Goal: Information Seeking & Learning: Learn about a topic

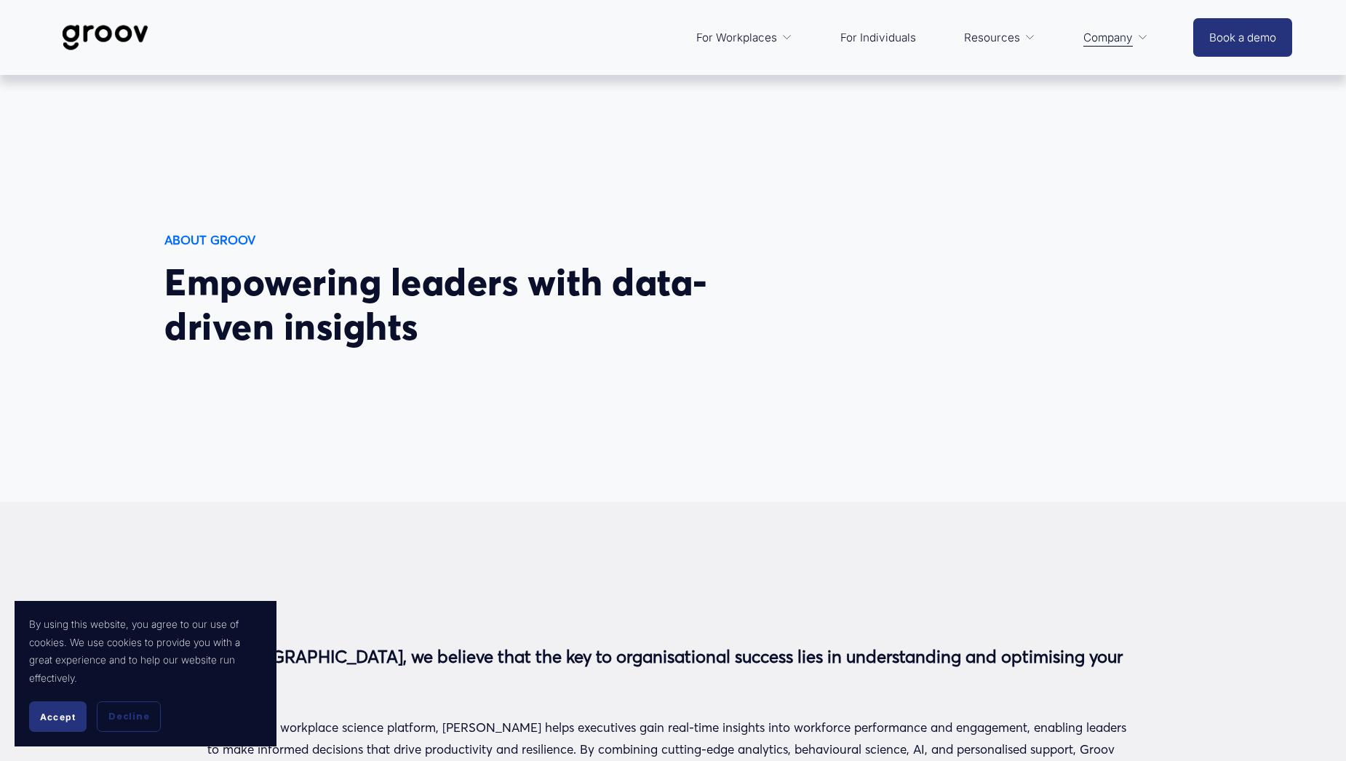
click at [118, 33] on img at bounding box center [105, 38] width 103 height 48
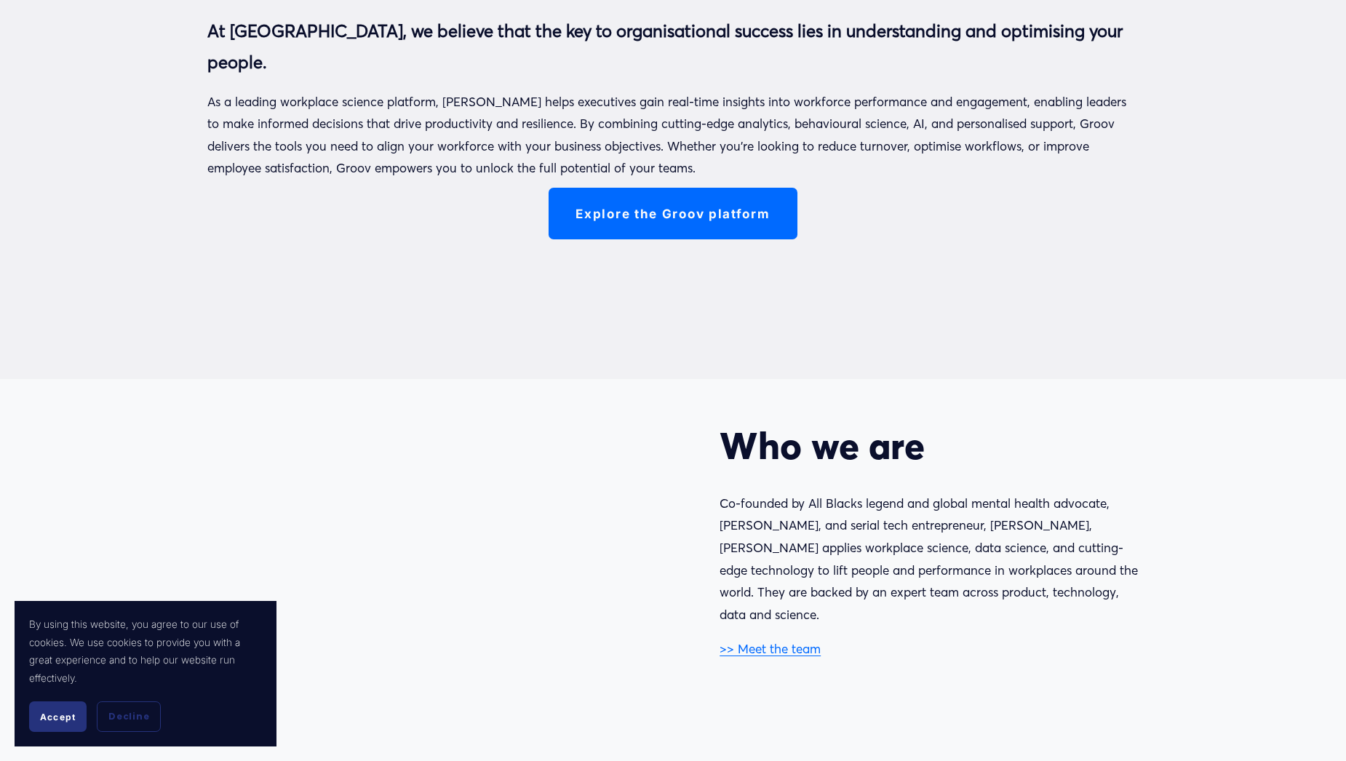
scroll to position [654, 0]
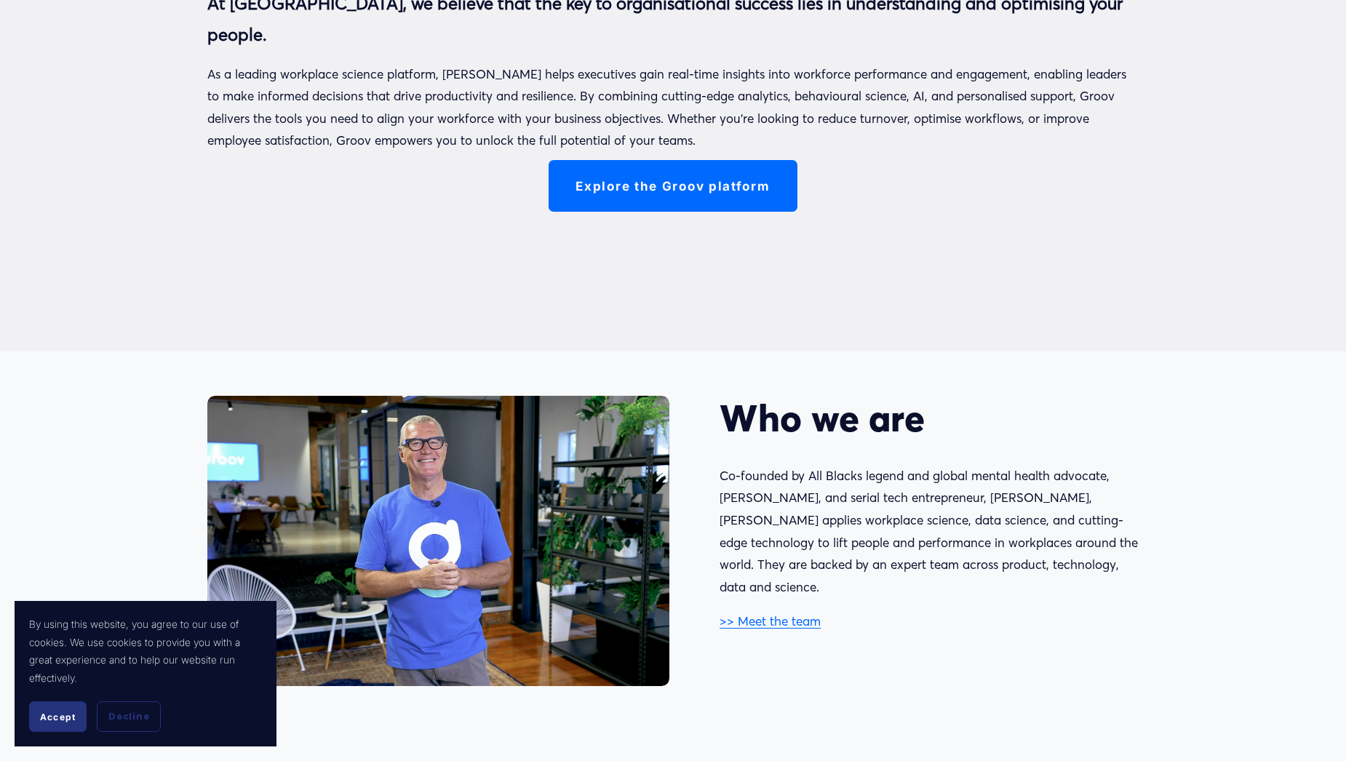
click at [57, 713] on span "Accept" at bounding box center [58, 717] width 36 height 11
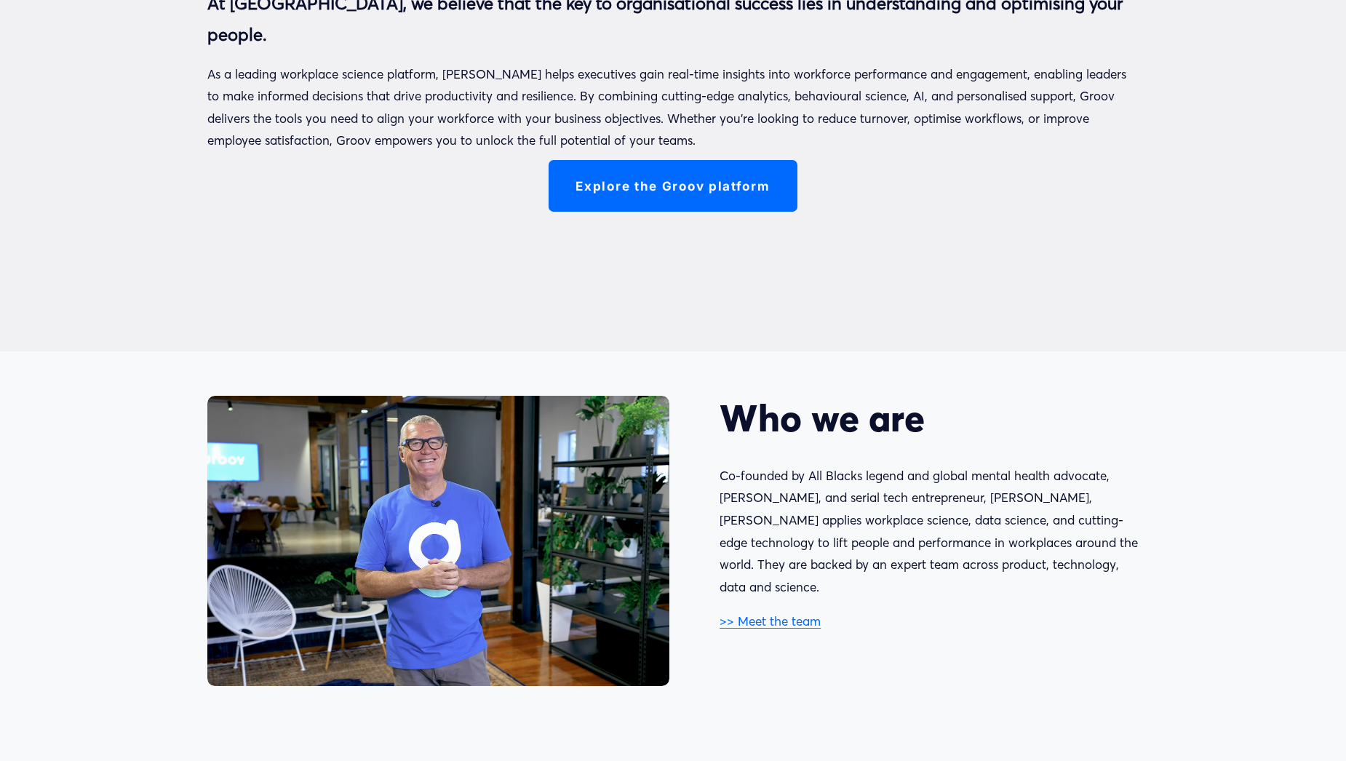
click at [157, 348] on div at bounding box center [673, 100] width 1346 height 502
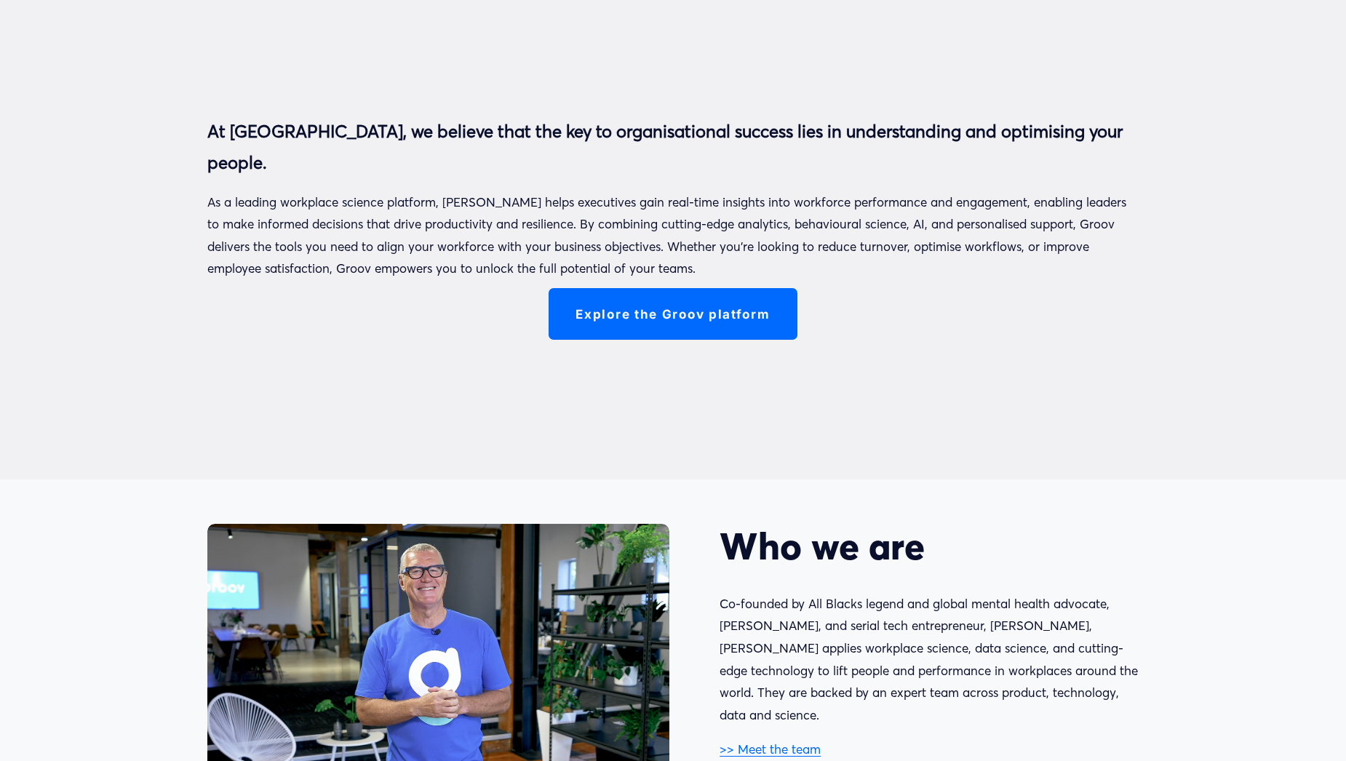
scroll to position [0, 0]
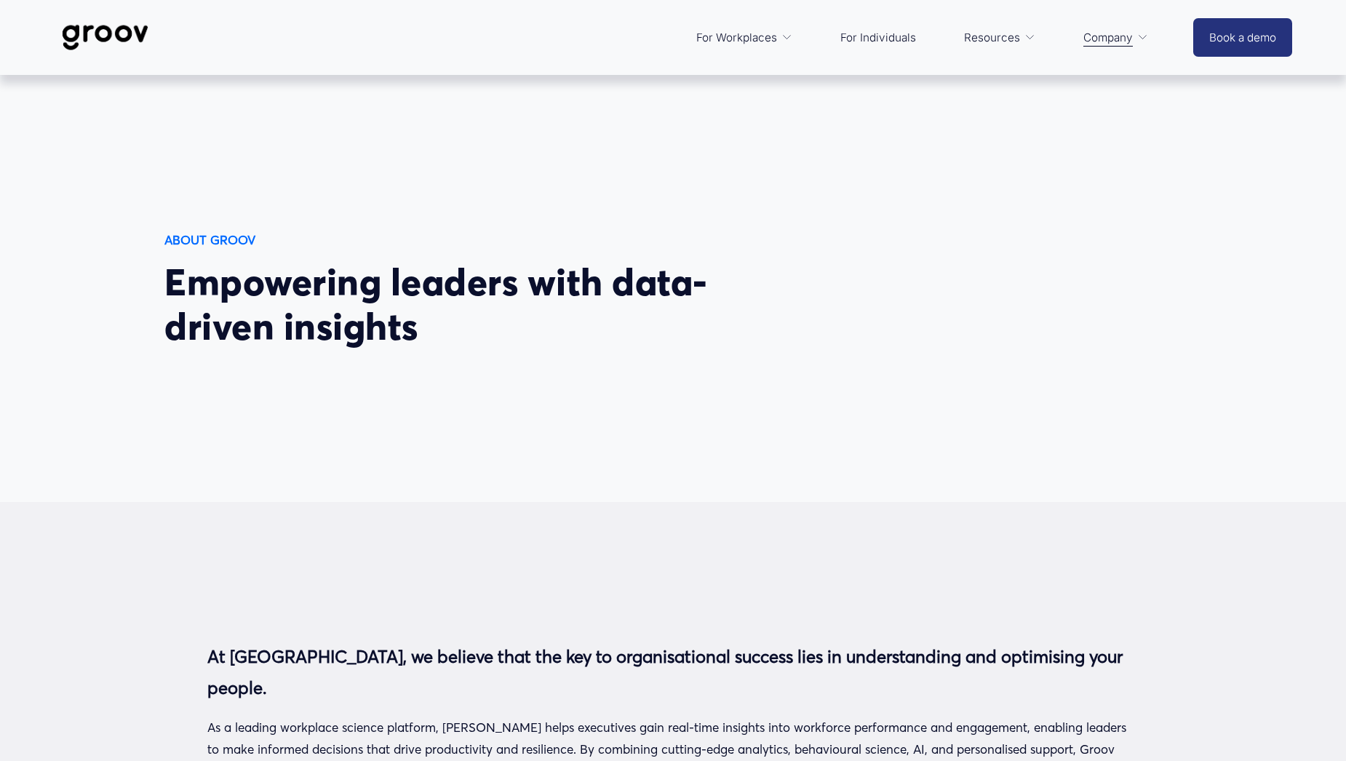
drag, startPoint x: 379, startPoint y: 191, endPoint x: 293, endPoint y: 215, distance: 89.4
click at [379, 191] on div "Empowering leaders with data-driven insights ABOUT GROOV" at bounding box center [673, 288] width 1346 height 297
drag, startPoint x: 122, startPoint y: 229, endPoint x: 608, endPoint y: 365, distance: 504.9
click at [611, 365] on div "Empowering leaders with data-driven insights ABOUT GROOV" at bounding box center [673, 288] width 1346 height 297
click at [608, 365] on div "Empowering leaders with data-driven insights ABOUT GROOV" at bounding box center [673, 288] width 1346 height 297
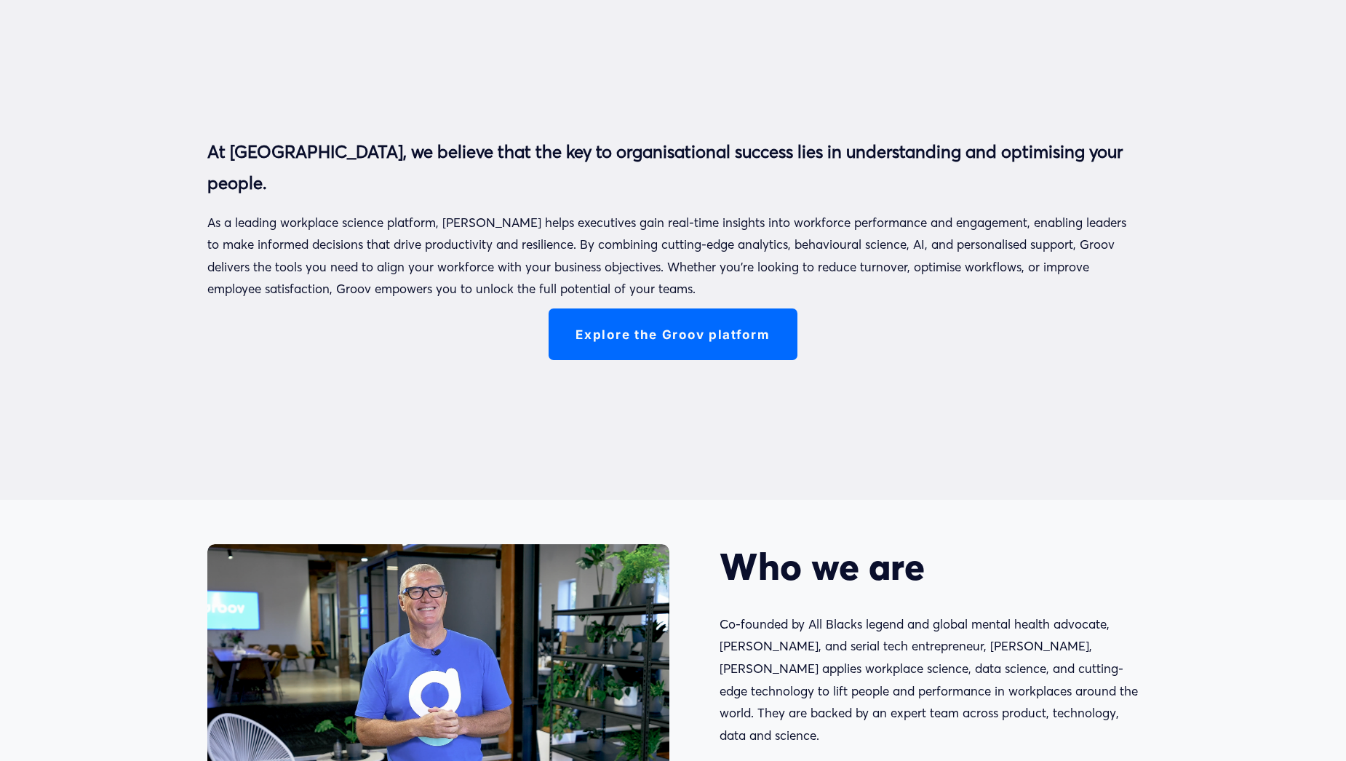
scroll to position [519, 0]
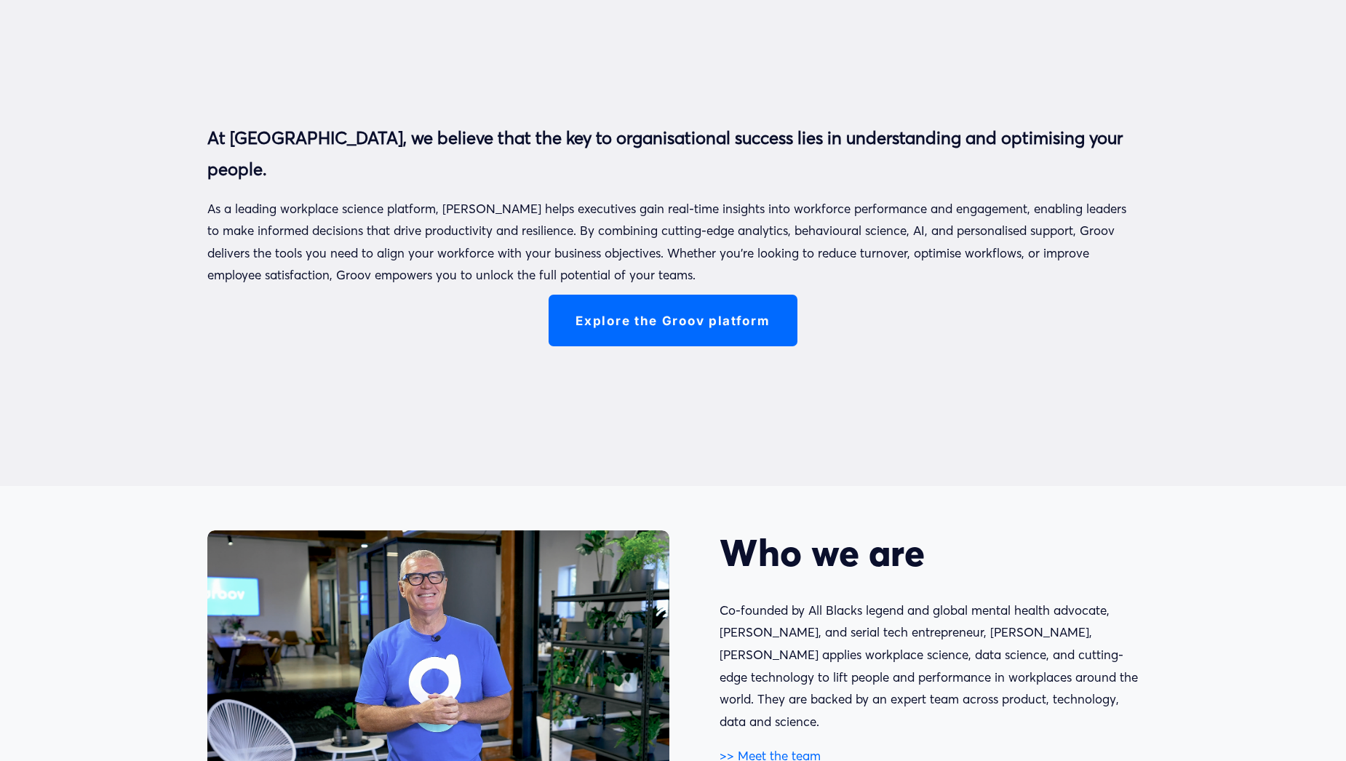
click at [622, 314] on link "Explore the Groov platform" at bounding box center [673, 321] width 248 height 52
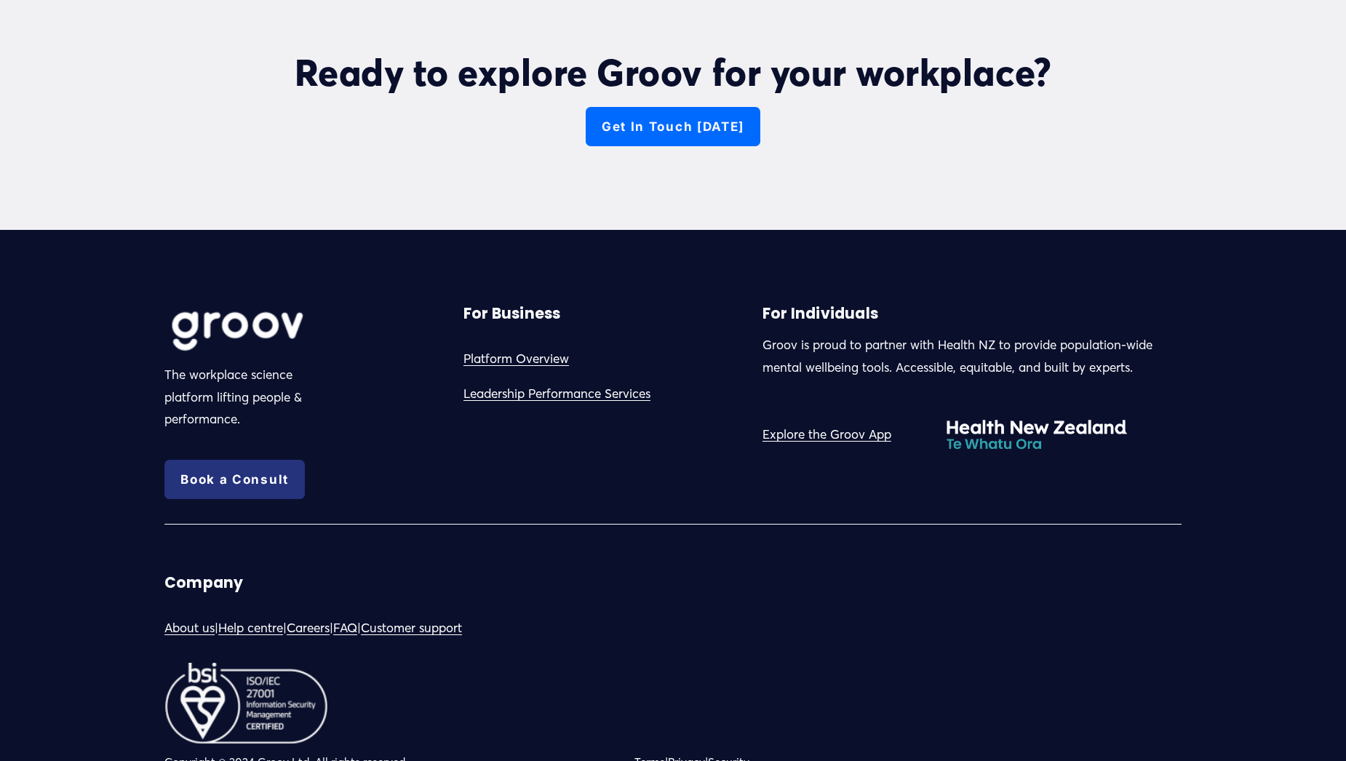
scroll to position [4828, 0]
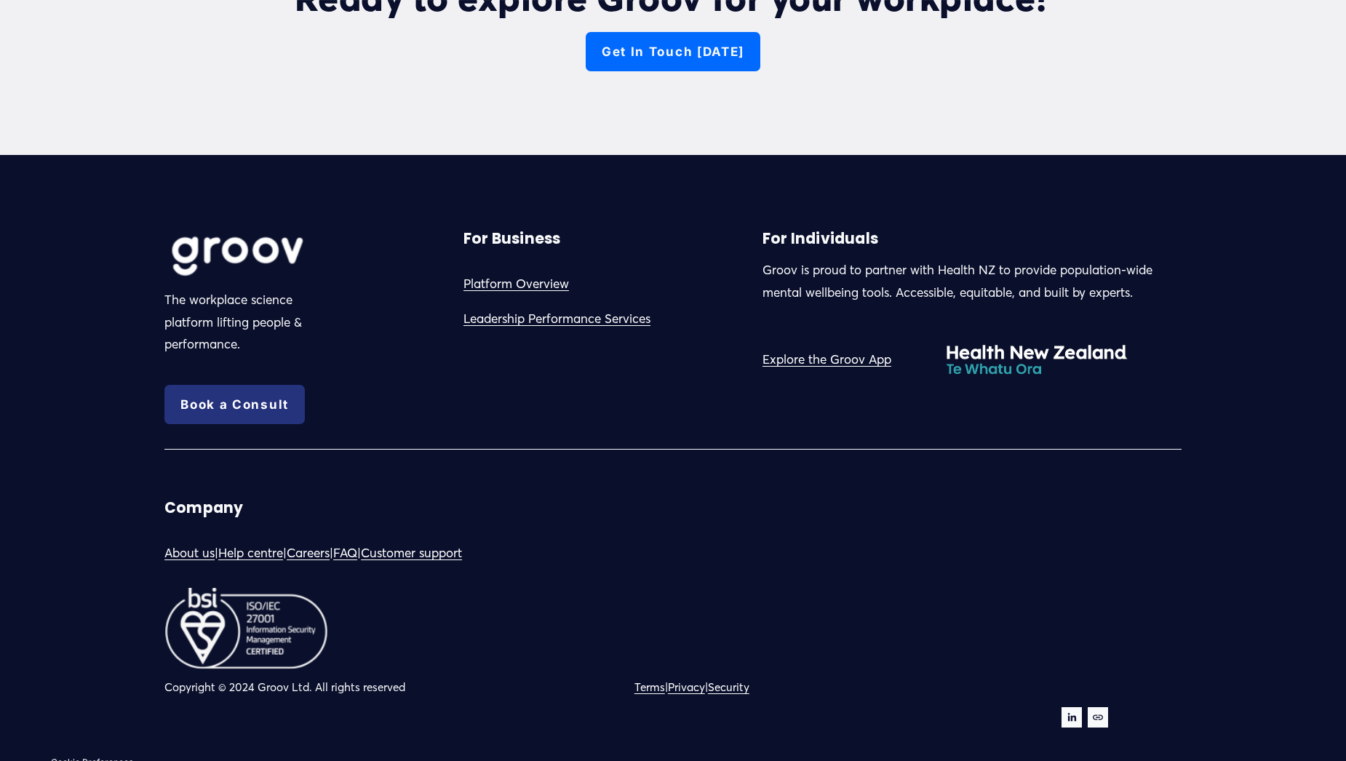
click at [785, 355] on link "Explore the Groov App" at bounding box center [827, 360] width 129 height 23
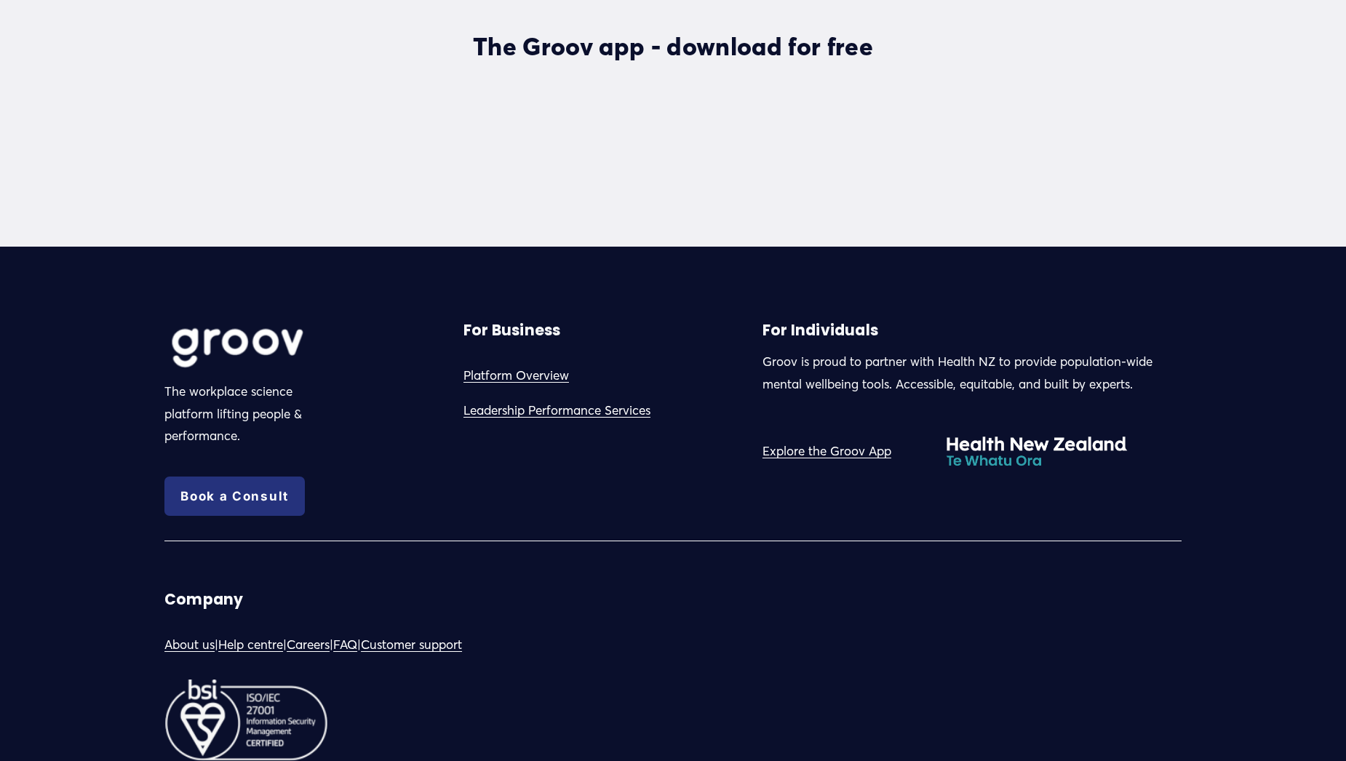
scroll to position [4178, 0]
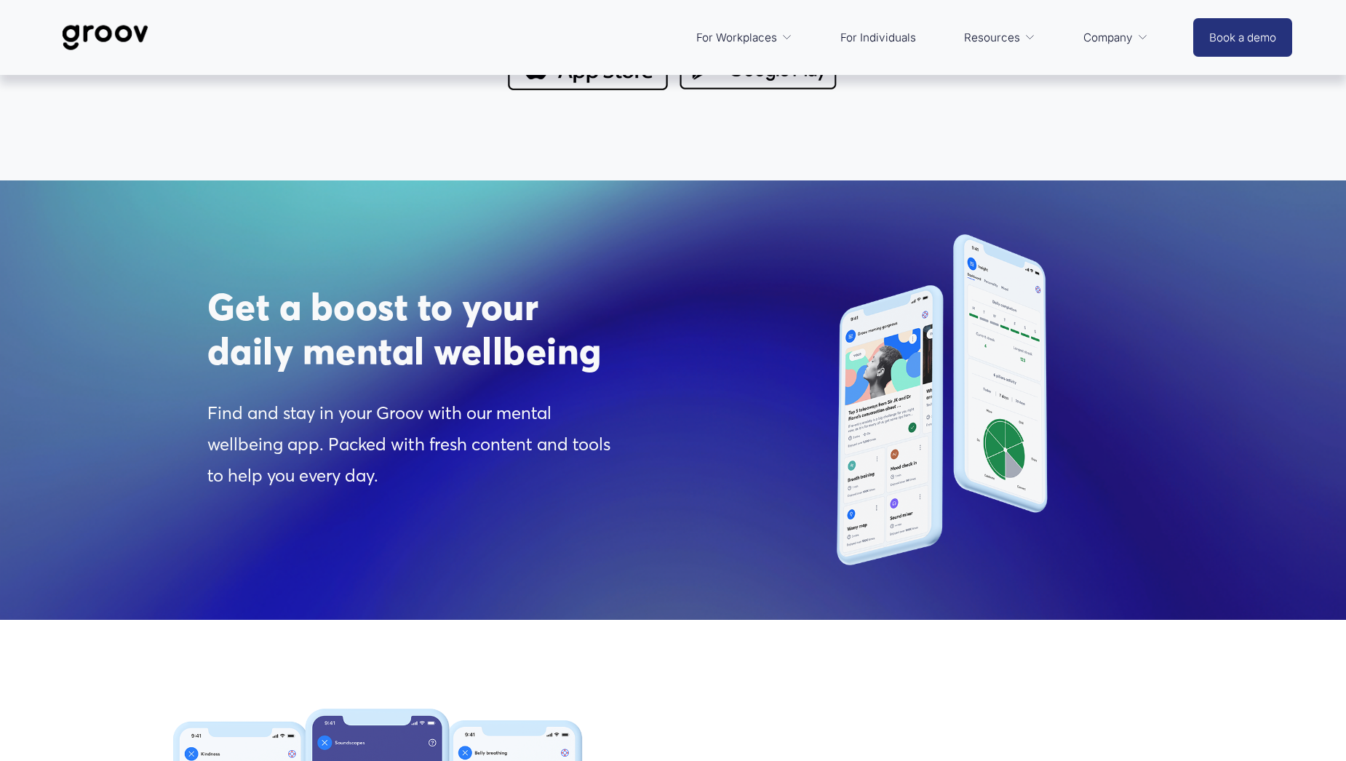
scroll to position [0, 0]
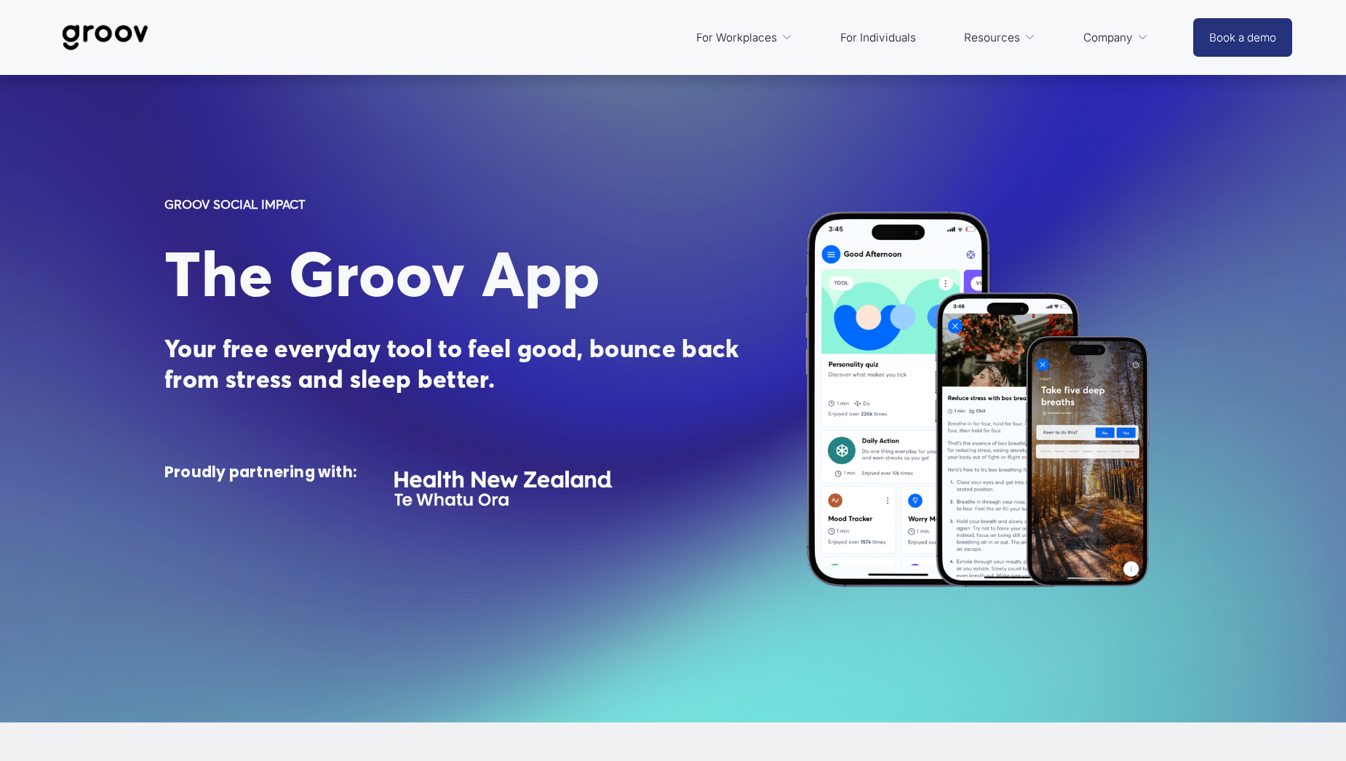
click at [114, 33] on img at bounding box center [105, 38] width 103 height 48
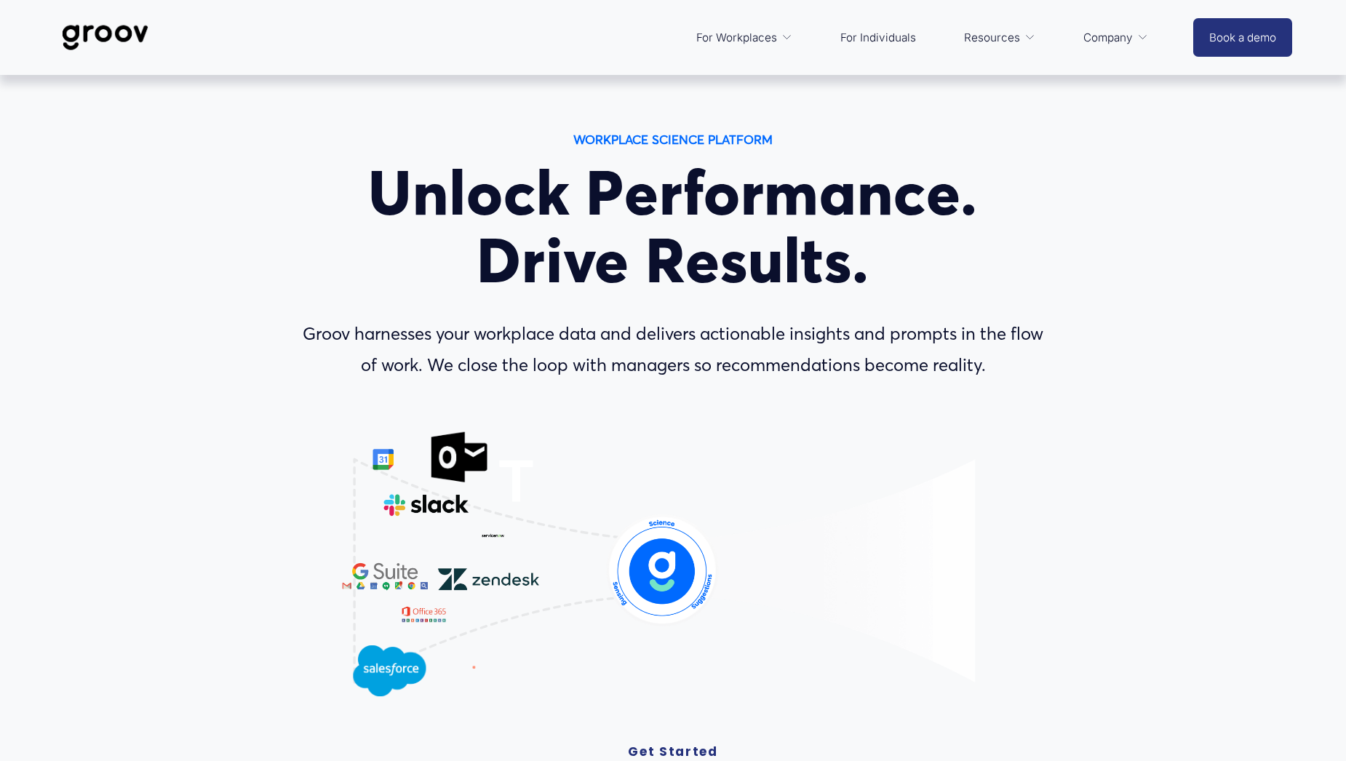
click at [343, 436] on icon "Lottie animation" at bounding box center [673, 588] width 675 height 380
